Goal: Communication & Community: Answer question/provide support

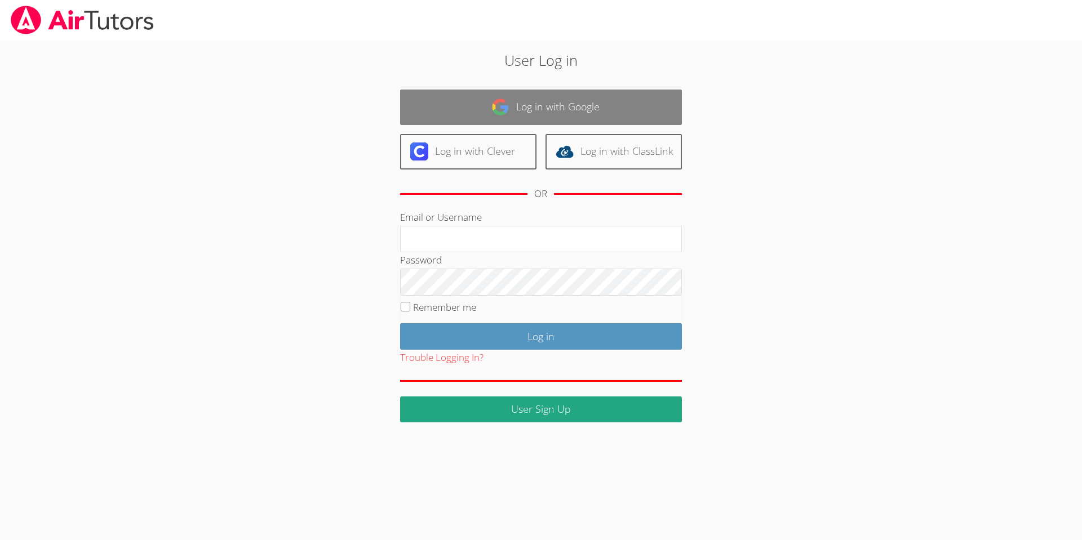
click at [556, 110] on link "Log in with Google" at bounding box center [541, 107] width 282 height 35
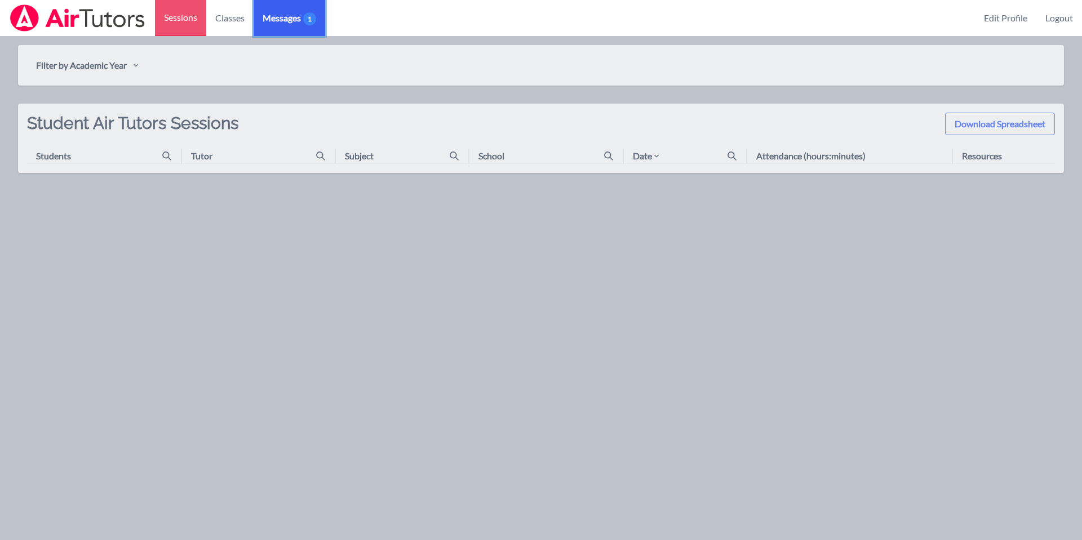
click at [286, 17] on span "Messages 1" at bounding box center [290, 18] width 54 height 14
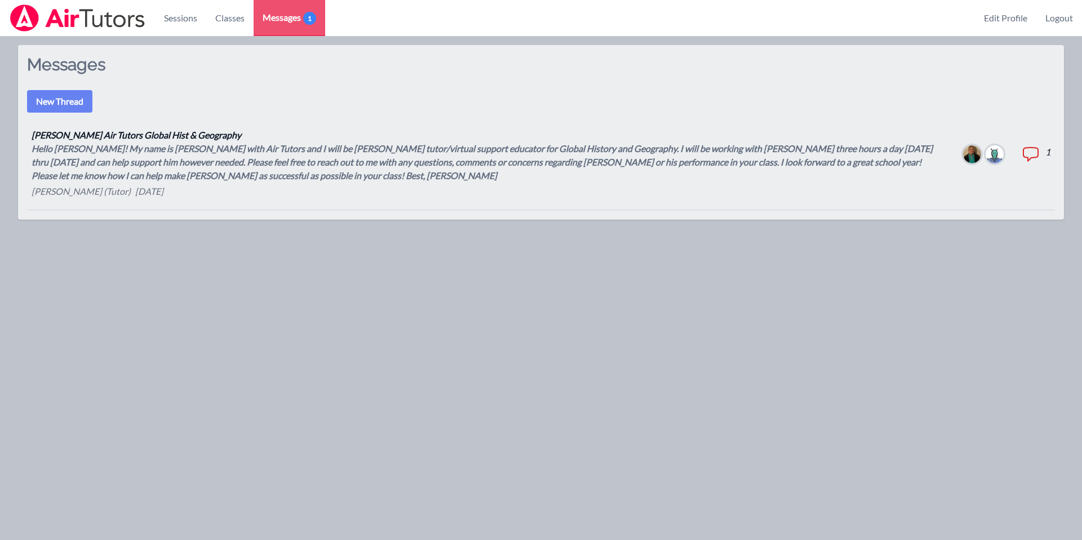
click at [166, 168] on div "Hello [PERSON_NAME]! My name is [PERSON_NAME] with Air Tutors and I will be [PE…" at bounding box center [488, 162] width 913 height 41
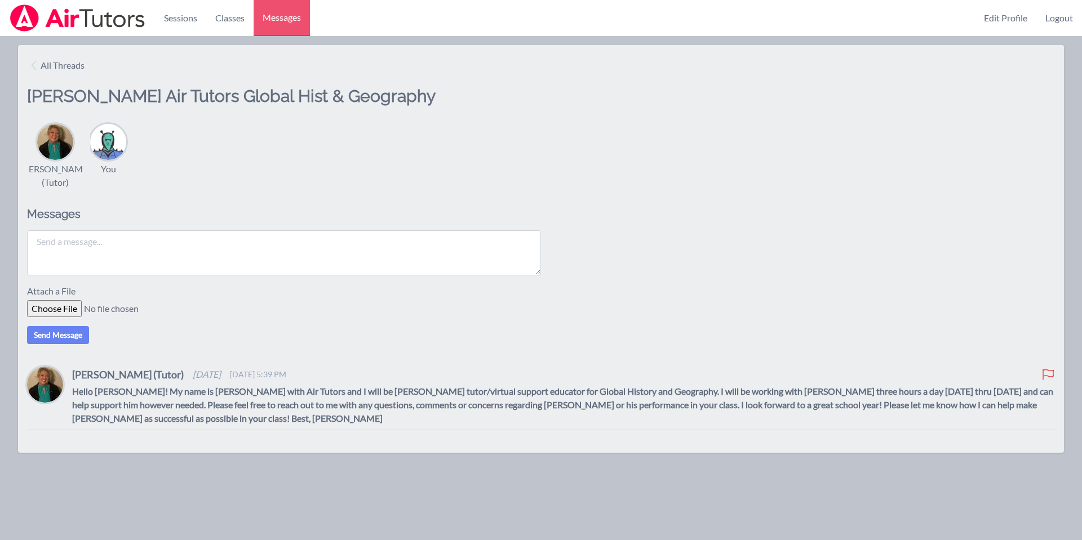
click at [111, 237] on textarea at bounding box center [284, 252] width 514 height 45
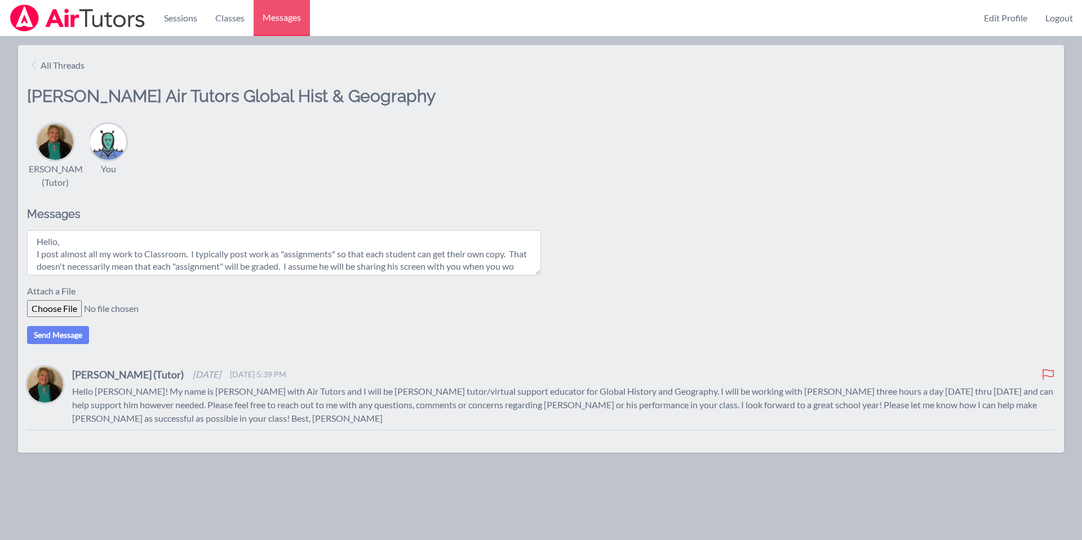
scroll to position [9, 0]
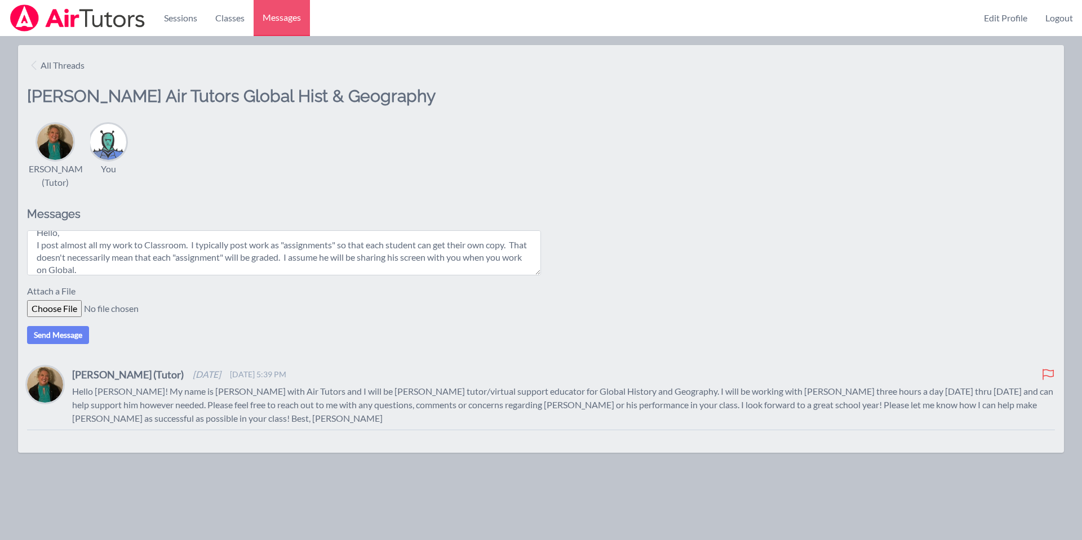
click at [451, 256] on textarea "Hello, I post almost all my work to Classroom. I typically post work as "assign…" at bounding box center [284, 252] width 514 height 45
click at [112, 270] on textarea "Hello, I post almost all my work to Classroom. I typically post work as "assign…" at bounding box center [284, 252] width 514 height 45
click at [480, 257] on textarea "Hello, I post almost all my work to Classroom. I typically post work as "assign…" at bounding box center [284, 252] width 514 height 45
click at [79, 269] on textarea "Hello, I post almost all my work to Classroom. I typically post work as "assign…" at bounding box center [284, 252] width 514 height 45
click at [180, 269] on textarea "Hello, I post almost all my work to Classroom. I typically post work as "assign…" at bounding box center [284, 252] width 514 height 45
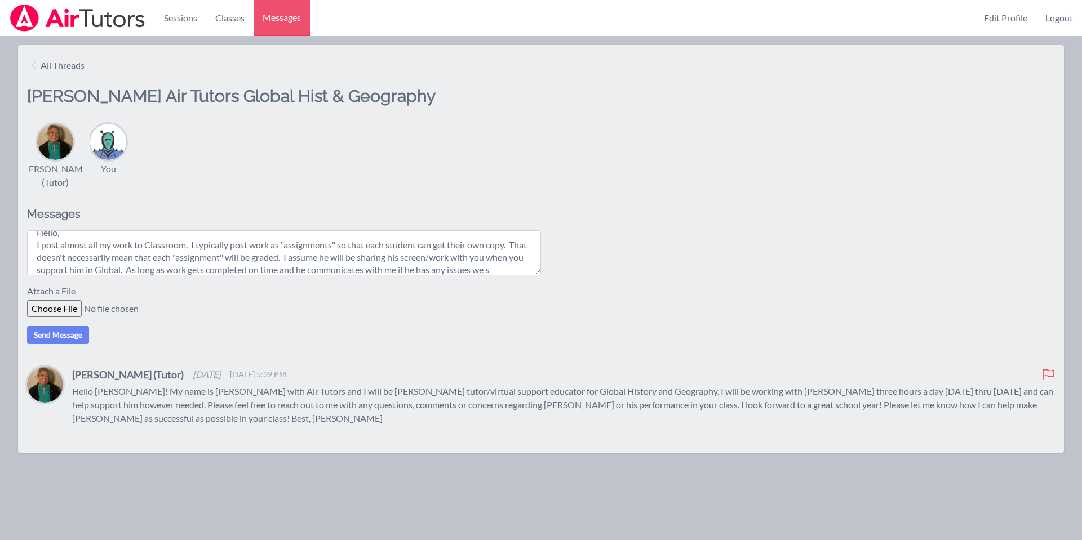
scroll to position [21, 0]
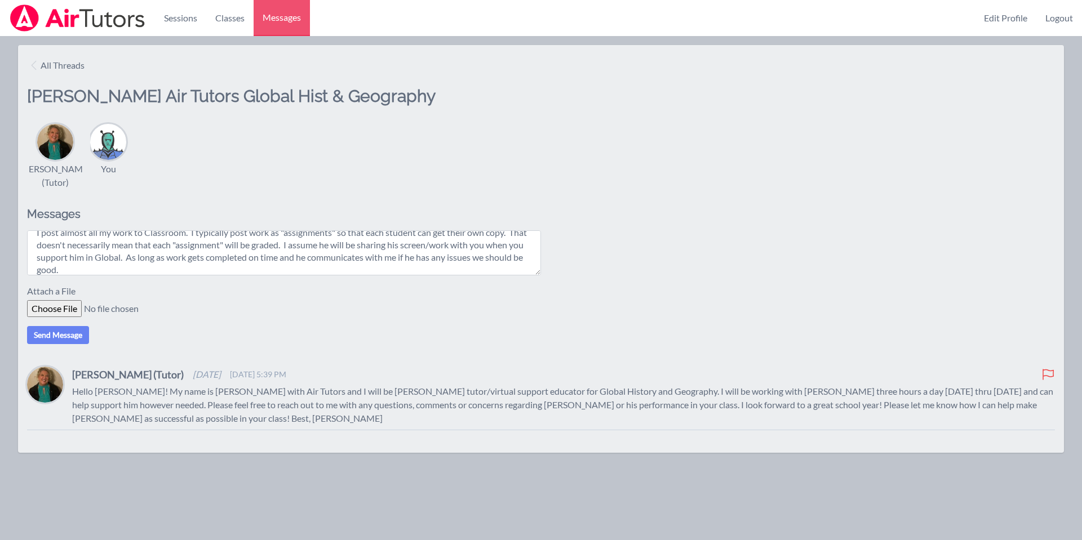
click at [303, 247] on textarea "Hello, I post almost all my work to Classroom. I typically post work as "assign…" at bounding box center [284, 252] width 514 height 45
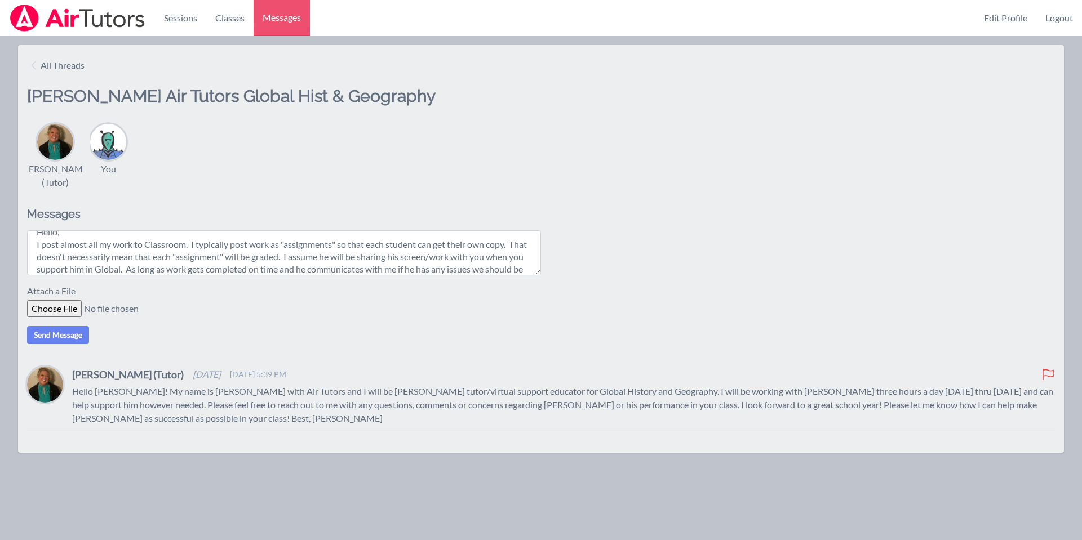
scroll to position [15, 0]
click at [308, 252] on textarea "Hello, I post almost all my work to Classroom. I typically post work as "assign…" at bounding box center [284, 252] width 514 height 45
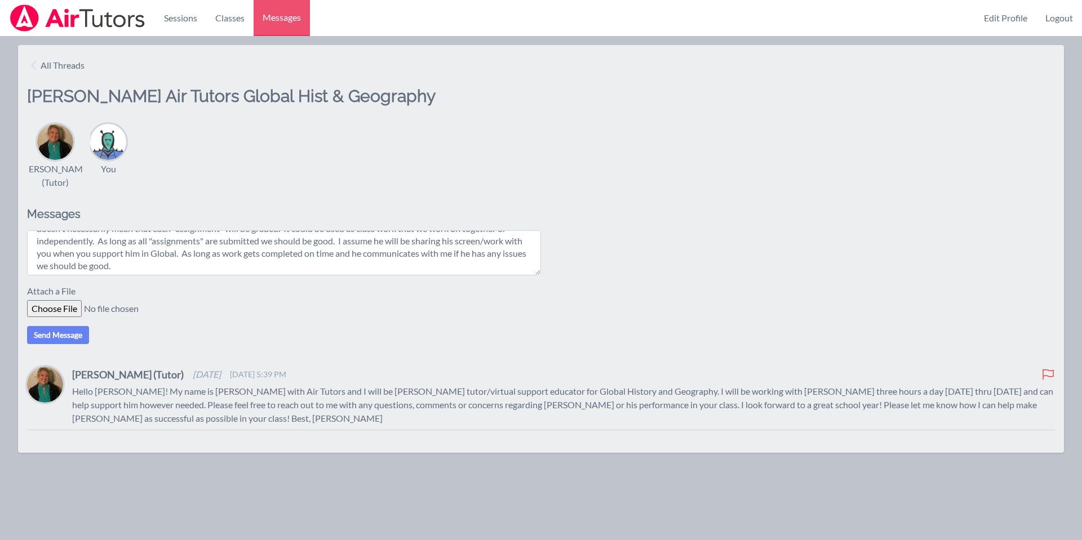
scroll to position [38, 0]
click at [198, 254] on textarea "Hello, I post almost all my work to Classroom. I typically post work as "assign…" at bounding box center [284, 252] width 514 height 45
click at [357, 254] on textarea "Hello, I post almost all my work to Classroom. I typically post work as "assign…" at bounding box center [284, 252] width 514 height 45
click at [166, 265] on textarea "Hello, I post almost all my work to Classroom. I typically post work as "assign…" at bounding box center [284, 252] width 514 height 45
type textarea "Hello, I post almost all my work to Classroom. I typically post work as "assign…"
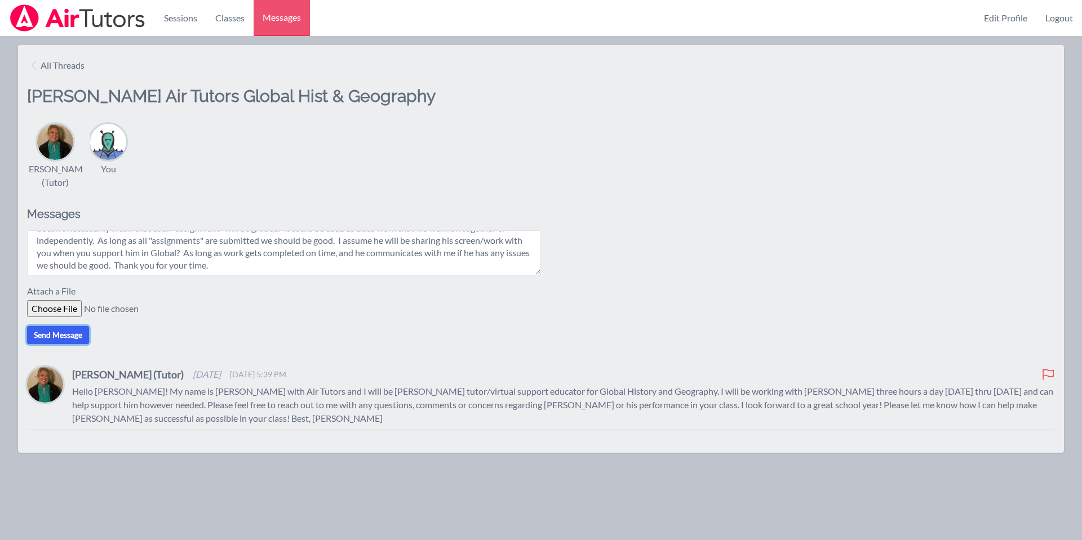
click at [54, 335] on button "Send Message" at bounding box center [58, 335] width 62 height 18
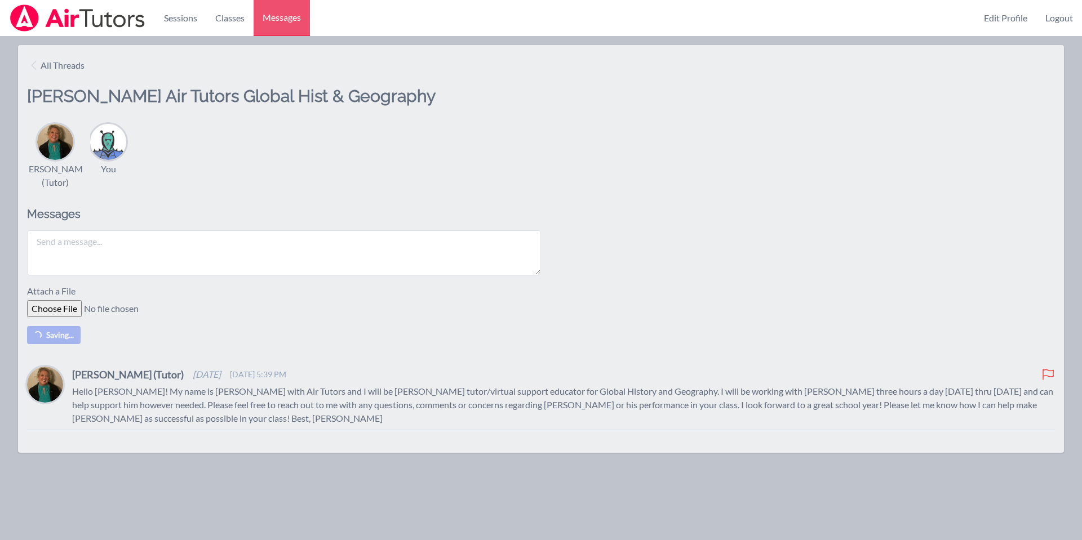
scroll to position [0, 0]
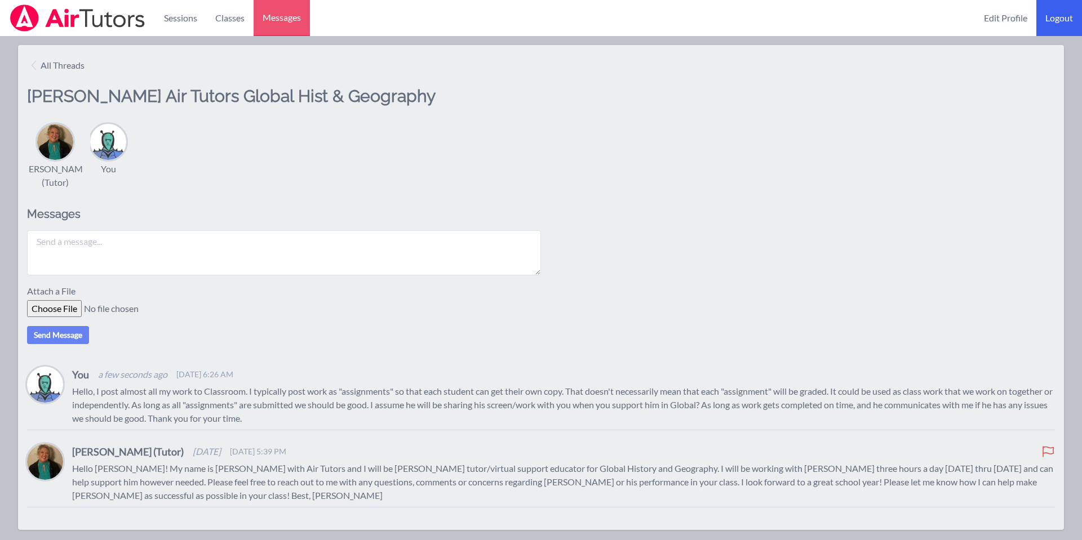
click at [1057, 16] on link "Logout" at bounding box center [1059, 18] width 46 height 36
